Goal: Communication & Community: Ask a question

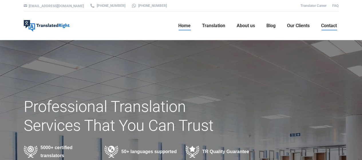
click at [325, 25] on span "Contact" at bounding box center [329, 26] width 16 height 6
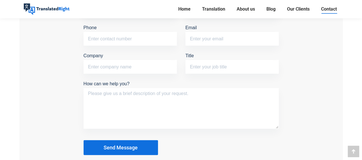
scroll to position [486, 0]
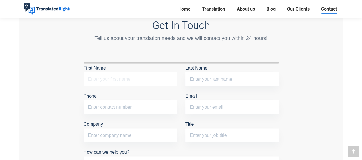
click at [115, 78] on input "First Name" at bounding box center [129, 79] width 93 height 14
type input "Pradeep"
type input "[PERSON_NAME]"
drag, startPoint x: 128, startPoint y: 108, endPoint x: 60, endPoint y: 102, distance: 68.0
click at [60, 102] on div "Get In Touch Tell us about your translation needs and we will contact you withi…" at bounding box center [180, 121] width 323 height 272
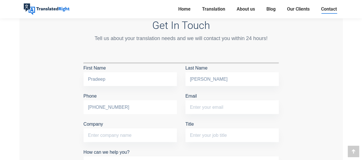
type input "+918450950699"
type input "pradeeptawade@gmail.com"
click at [149, 136] on input "Company" at bounding box center [129, 135] width 93 height 14
type input "Namaste Brasil"
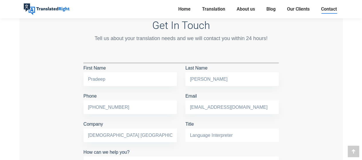
type input "Language Interpreter"
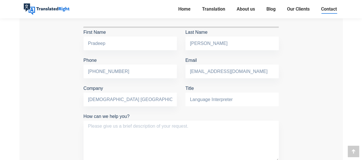
scroll to position [629, 0]
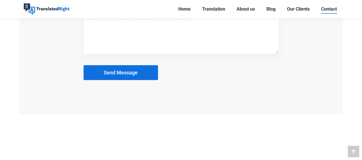
click at [124, 43] on textarea "How can we help you?" at bounding box center [180, 33] width 195 height 41
paste textarea "Hello, My name is Pradeep Tawade, from Mumbai. I live in São Paulo, Brazil too.…"
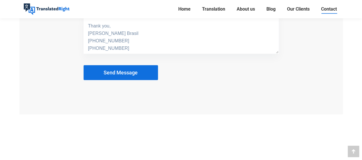
scroll to position [572, 0]
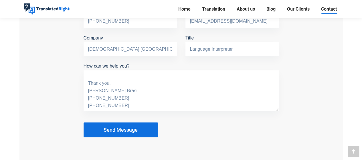
type textarea "Hello, My name is Pradeep Tawade, from Mumbai. I live in São Paulo, Brazil too.…"
click at [137, 127] on span "Send Message" at bounding box center [121, 130] width 34 height 6
